Goal: Task Accomplishment & Management: Use online tool/utility

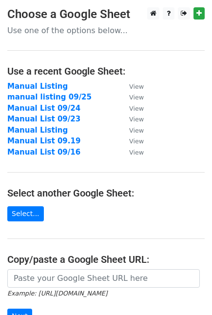
scroll to position [139, 0]
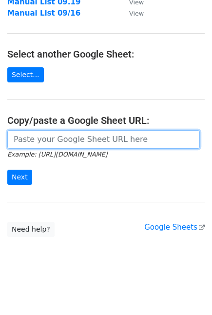
click at [62, 138] on input "url" at bounding box center [103, 139] width 193 height 19
paste input "https://docs.google.com/spreadsheets/d/190A0J3J5VUlJMoFs6GWOz0286um0ld02Ei4U0WR…"
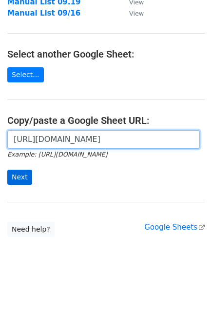
type input "https://docs.google.com/spreadsheets/d/190A0J3J5VUlJMoFs6GWOz0286um0ld02Ei4U0WR…"
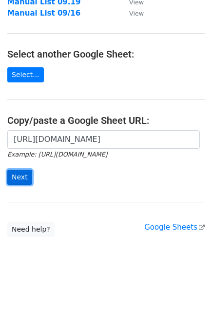
click at [8, 180] on input "Next" at bounding box center [19, 177] width 25 height 15
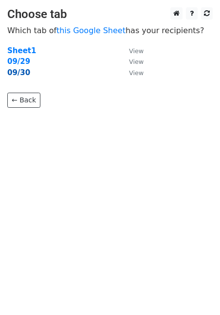
click at [19, 71] on strong "09/30" at bounding box center [18, 72] width 23 height 9
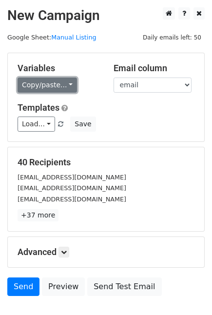
click at [35, 90] on link "Copy/paste..." at bounding box center [48, 85] width 60 height 15
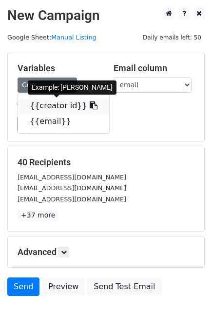
click at [49, 106] on link "{{creator id}}" at bounding box center [63, 106] width 91 height 16
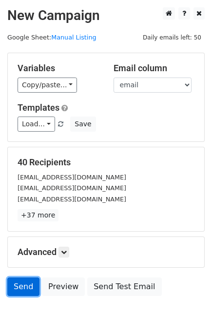
click at [30, 287] on link "Send" at bounding box center [23, 287] width 32 height 19
